Goal: Check status: Check status

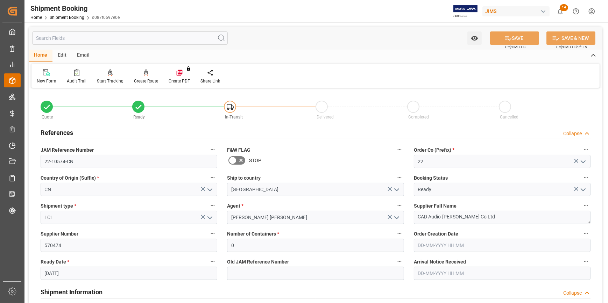
scroll to position [636, 0]
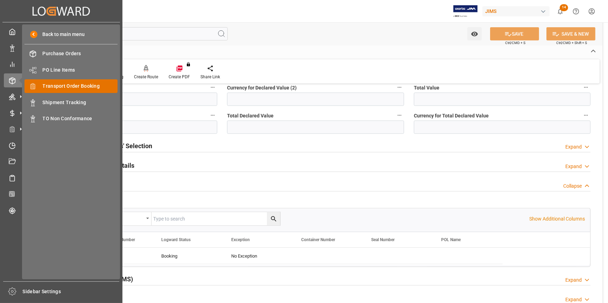
click at [61, 89] on span "Transport Order Booking" at bounding box center [80, 86] width 75 height 7
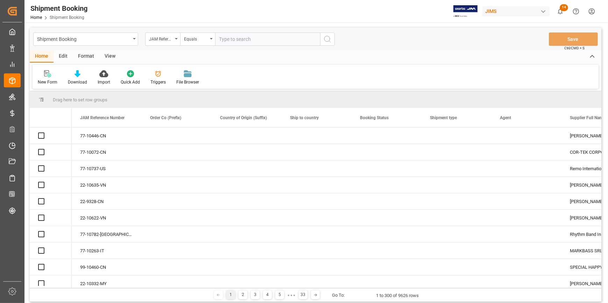
click at [240, 41] on input "text" at bounding box center [267, 39] width 105 height 13
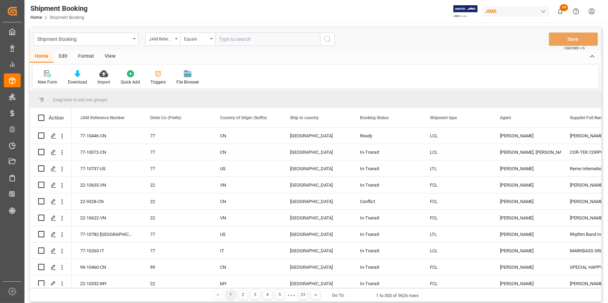
type input "22-10272-JP"
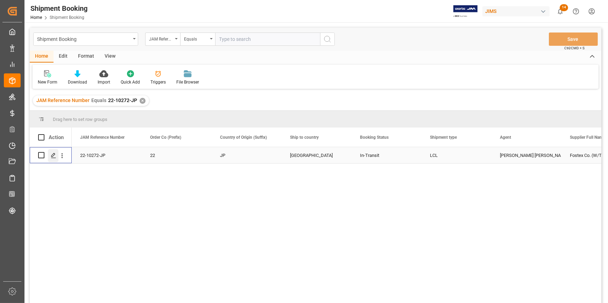
click at [48, 153] on div "Press SPACE to select this row." at bounding box center [53, 155] width 10 height 13
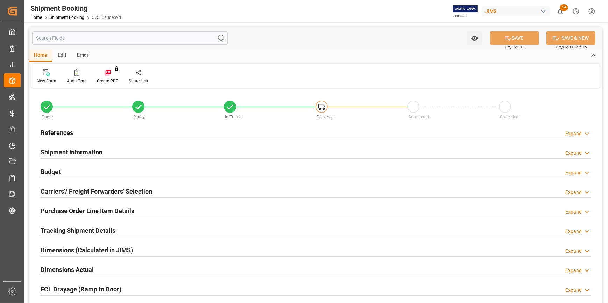
type input "0"
type input "[DATE]"
type input "[DATE] 00:00"
click at [124, 132] on div "References Expand" at bounding box center [316, 132] width 550 height 13
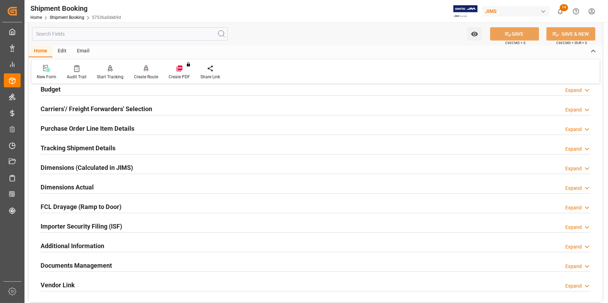
scroll to position [254, 0]
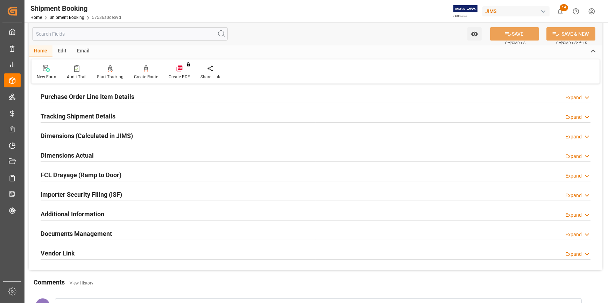
click at [184, 231] on div "Documents Management Expand" at bounding box center [316, 233] width 550 height 13
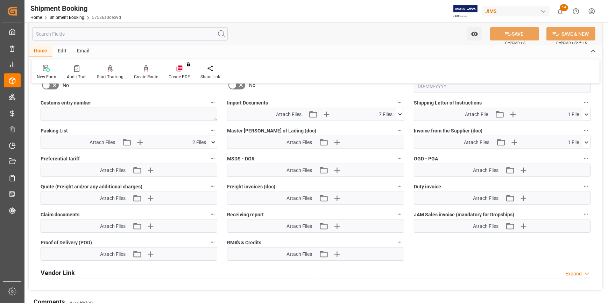
scroll to position [509, 0]
click at [400, 114] on icon at bounding box center [399, 114] width 7 height 7
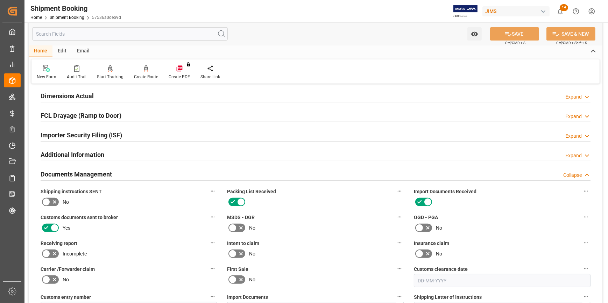
scroll to position [254, 0]
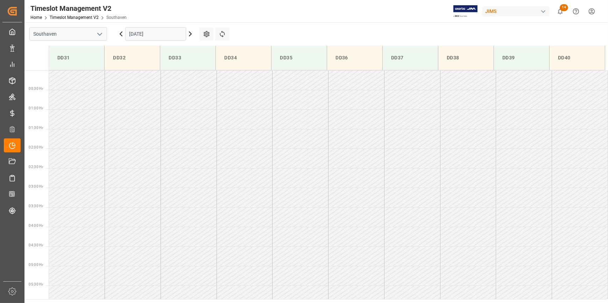
scroll to position [233, 0]
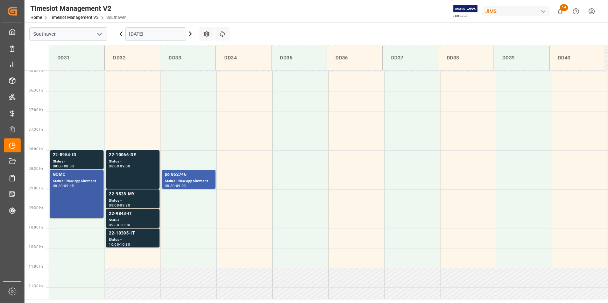
click at [89, 195] on div "GOMC Status - New appointment 08:30 - 09:45" at bounding box center [77, 193] width 48 height 45
click at [118, 176] on div "22-10066-DE Status - 08:00 - 09:00" at bounding box center [133, 170] width 48 height 36
